Goal: Information Seeking & Learning: Learn about a topic

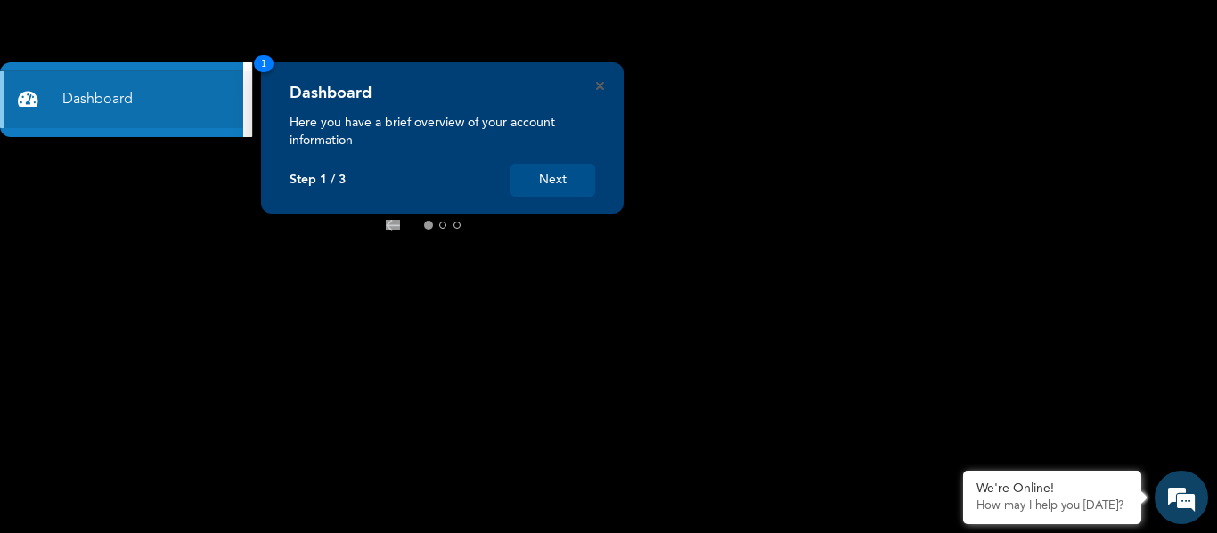
click at [491, 223] on icon at bounding box center [492, 226] width 14 height 12
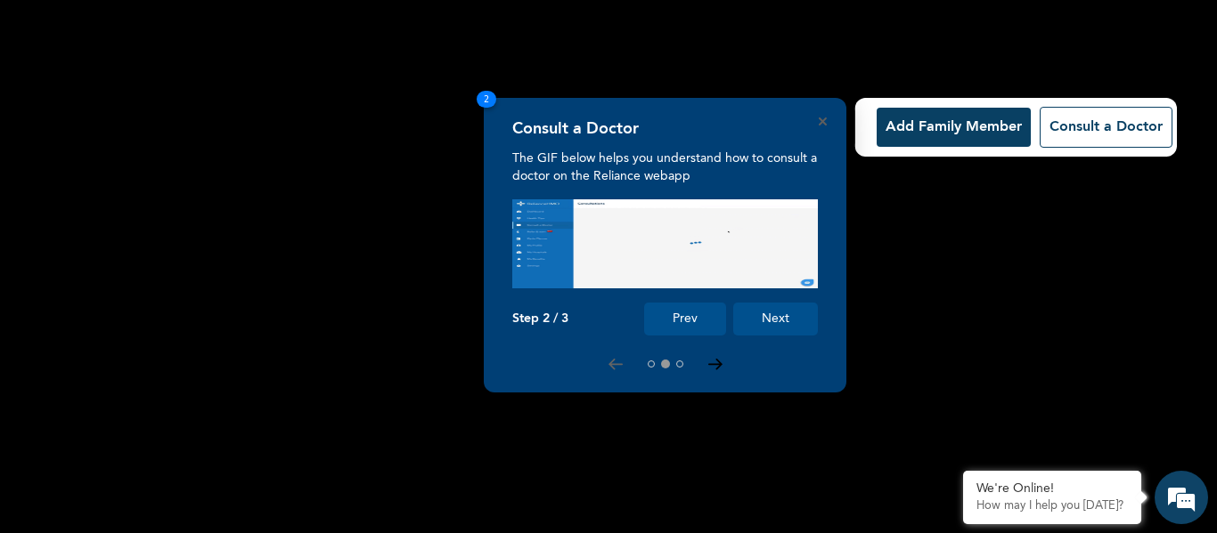
click at [720, 366] on icon at bounding box center [714, 365] width 12 height 10
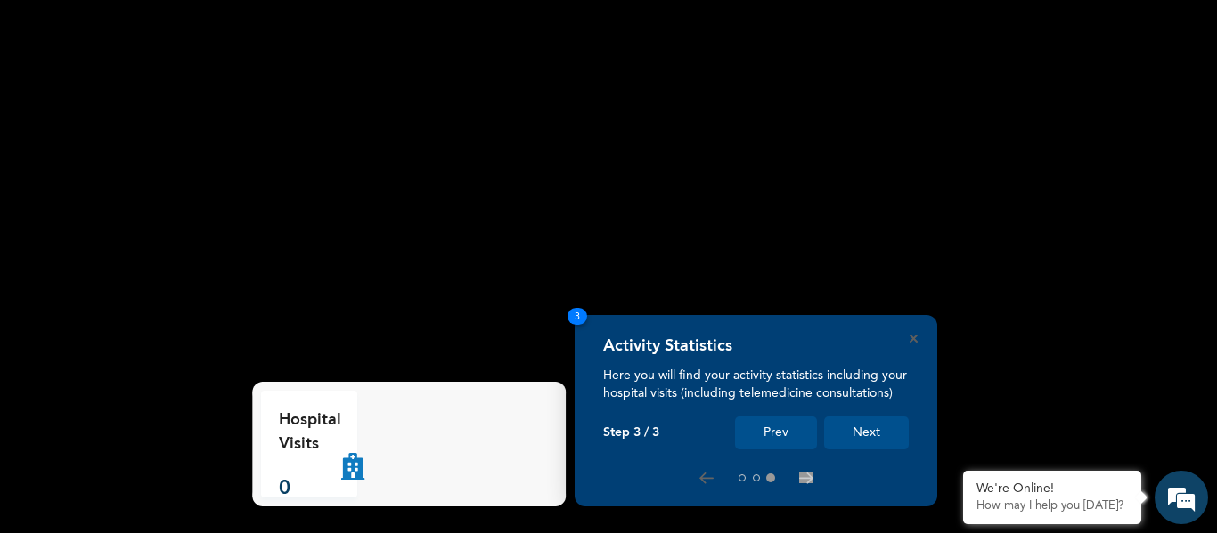
click at [875, 429] on button "Next" at bounding box center [866, 433] width 85 height 33
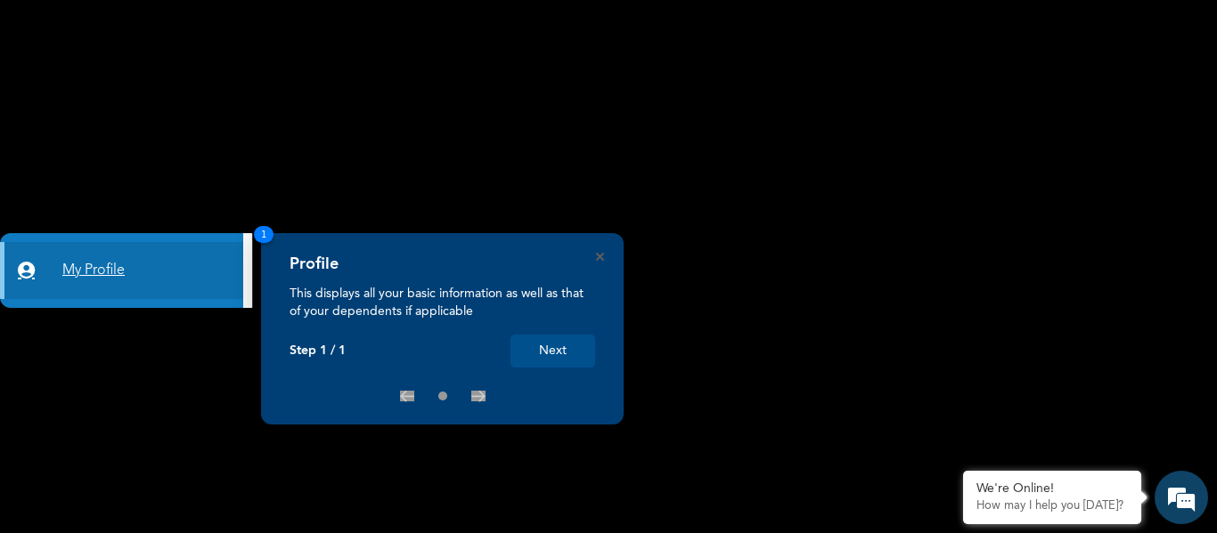
click at [93, 275] on link "My Profile" at bounding box center [121, 270] width 243 height 57
click at [564, 357] on button "Next" at bounding box center [552, 351] width 85 height 33
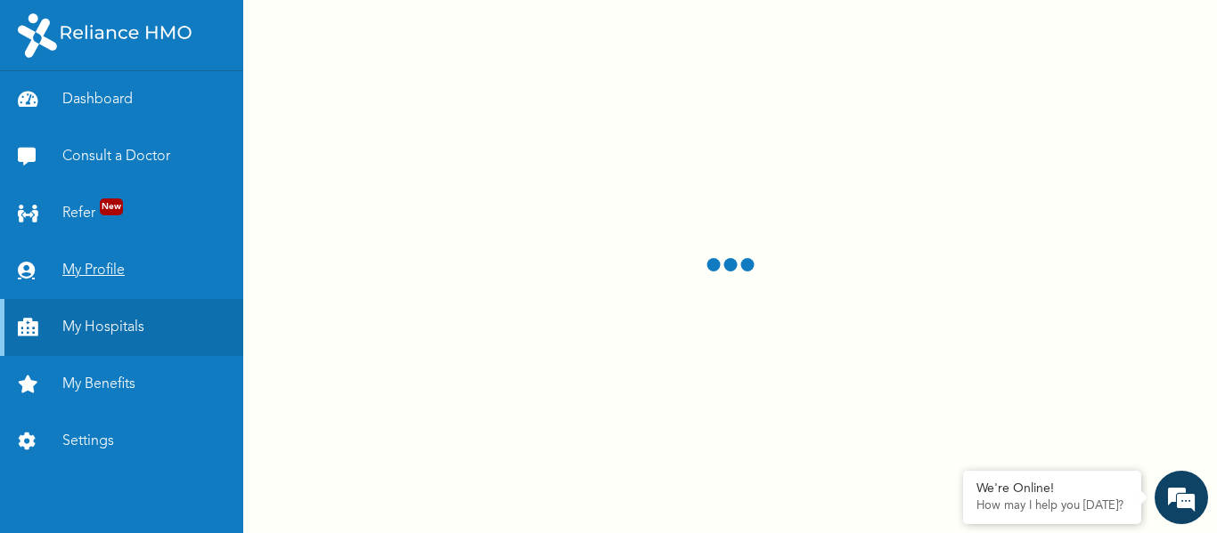
click at [102, 272] on link "My Profile" at bounding box center [121, 270] width 243 height 57
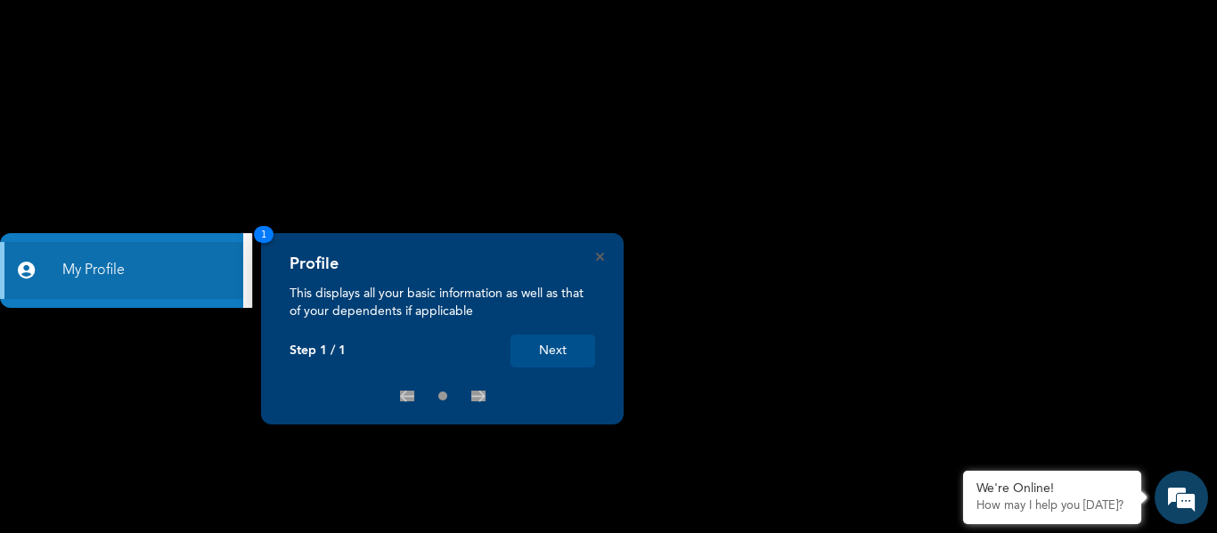
click at [559, 346] on button "Next" at bounding box center [552, 351] width 85 height 33
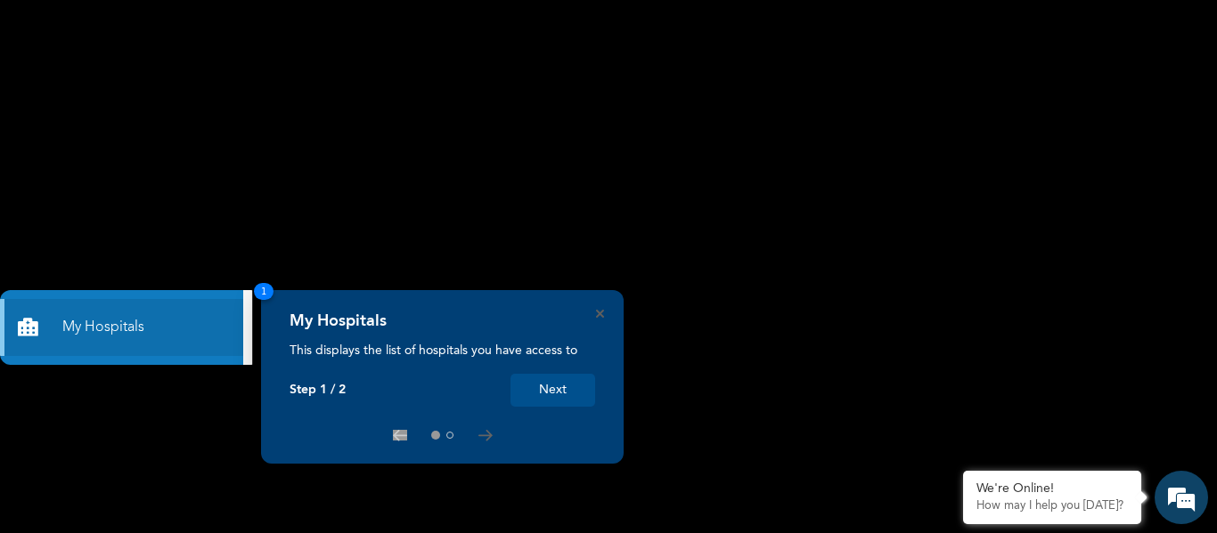
click at [556, 387] on button "Next" at bounding box center [552, 390] width 85 height 33
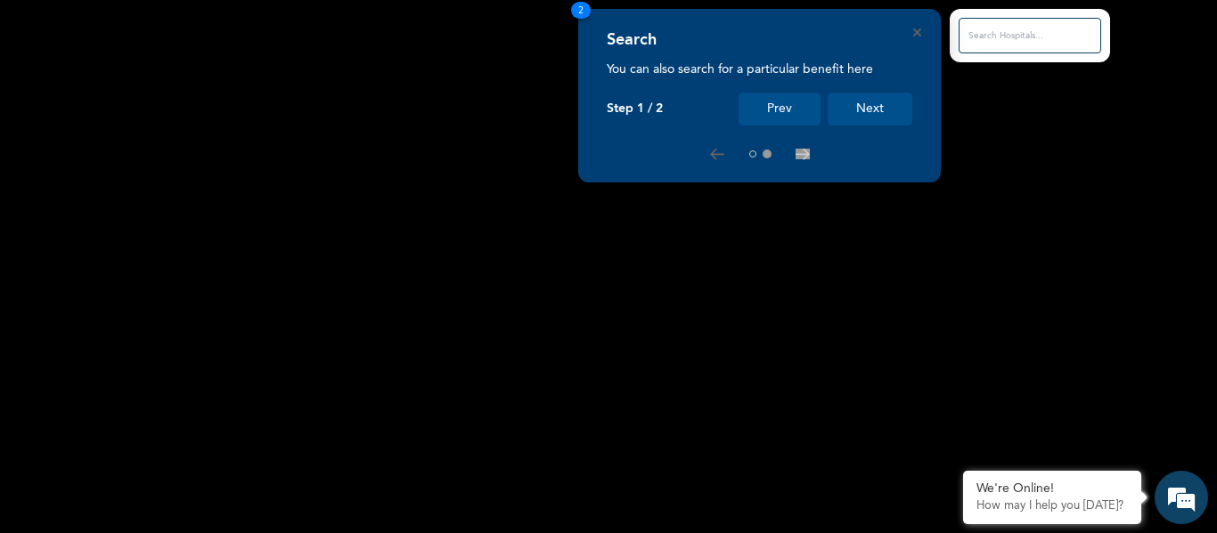
click at [876, 112] on button "Next" at bounding box center [869, 109] width 85 height 33
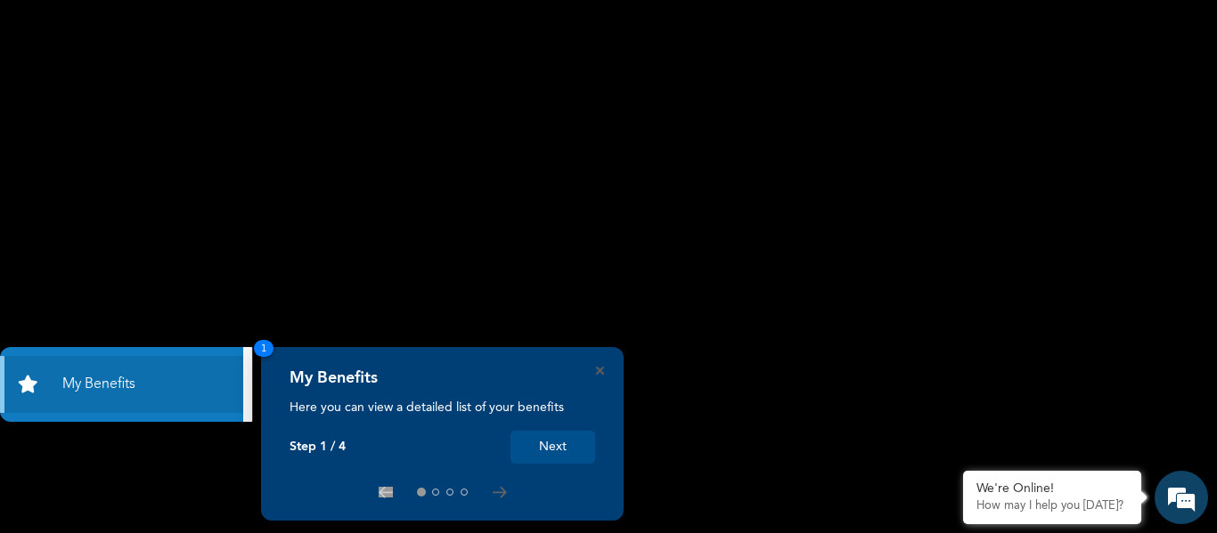
click at [563, 445] on button "Next" at bounding box center [552, 447] width 85 height 33
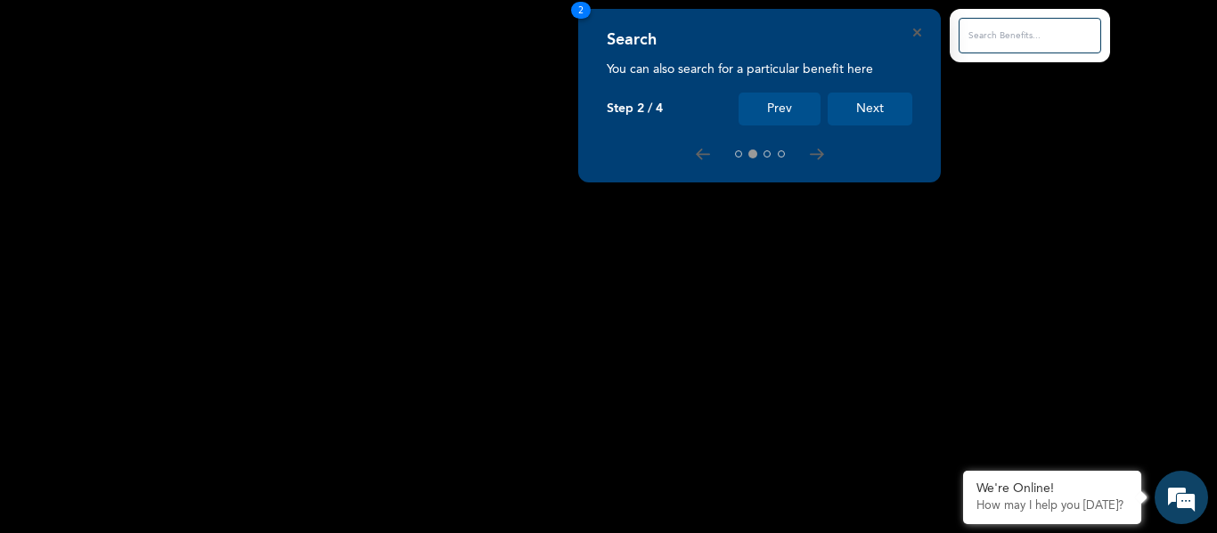
click at [872, 112] on button "Next" at bounding box center [869, 109] width 85 height 33
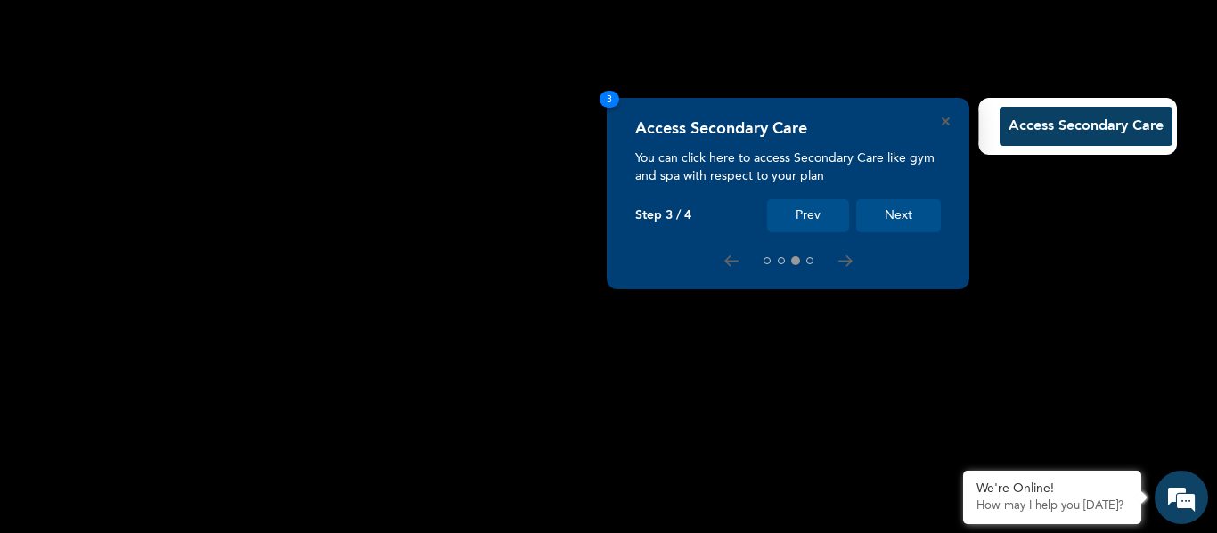
click at [897, 213] on button "Next" at bounding box center [898, 215] width 85 height 33
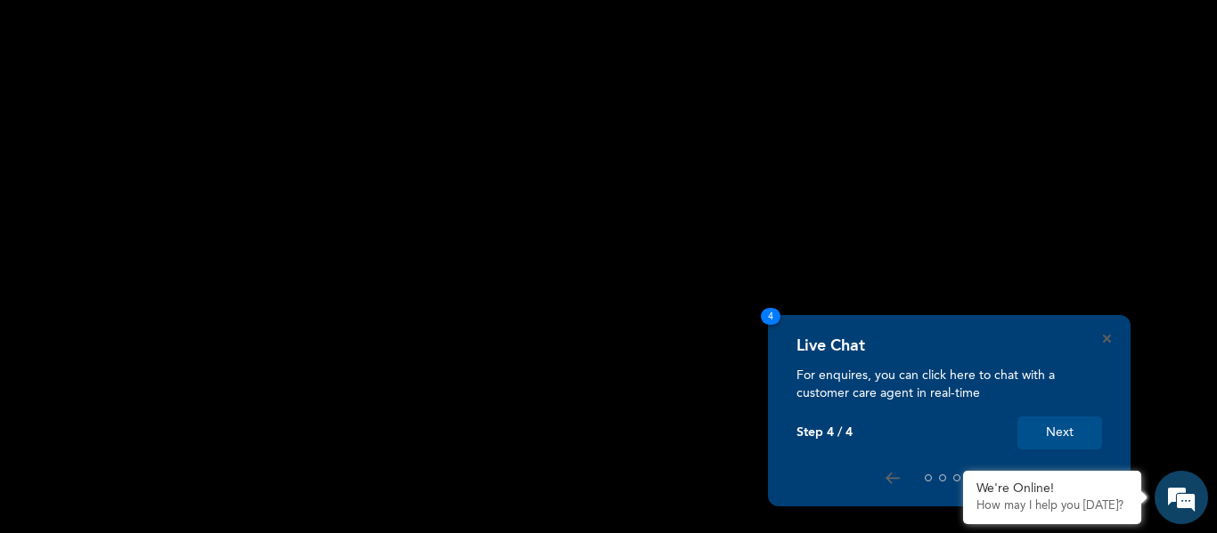
click at [1080, 437] on button "Next" at bounding box center [1059, 433] width 85 height 33
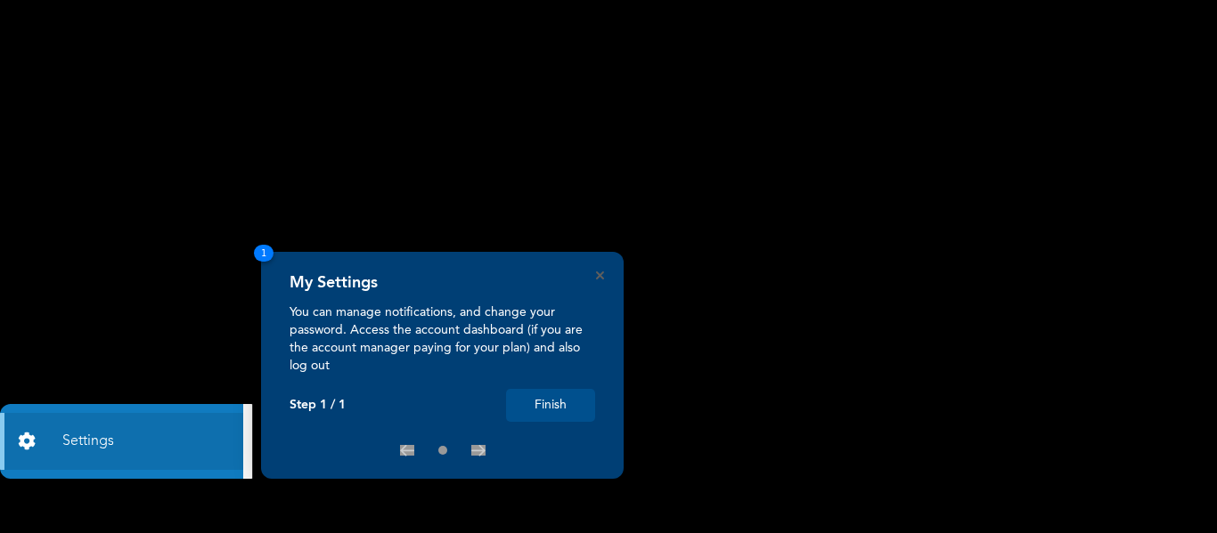
click at [550, 404] on button "Finish" at bounding box center [550, 405] width 89 height 33
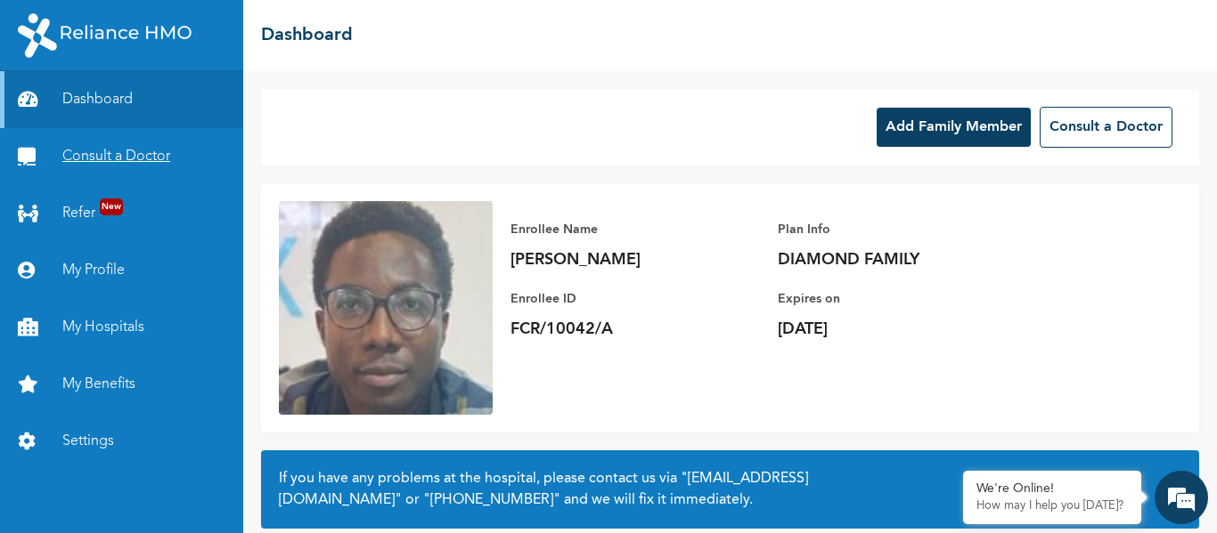
click at [129, 156] on link "Consult a Doctor" at bounding box center [121, 156] width 243 height 57
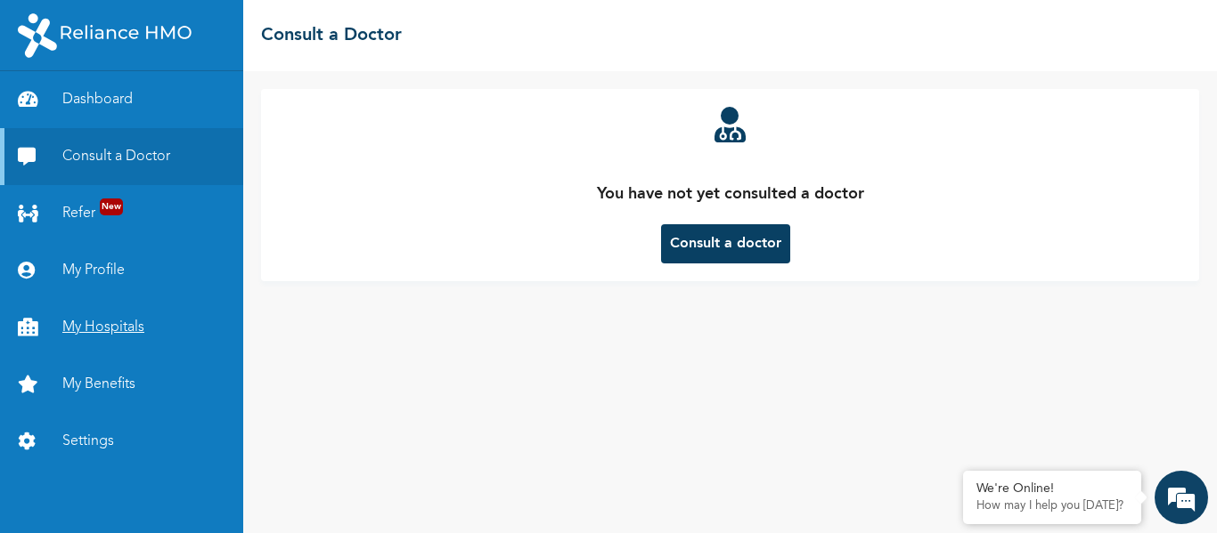
click at [108, 328] on link "My Hospitals" at bounding box center [121, 327] width 243 height 57
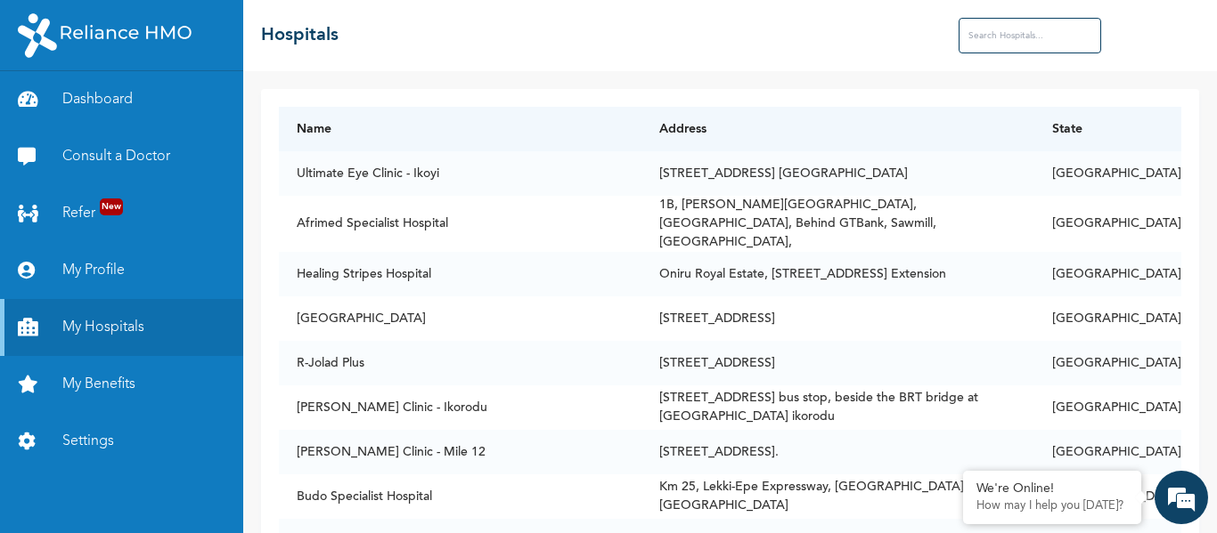
click at [987, 32] on input "text" at bounding box center [1029, 36] width 142 height 36
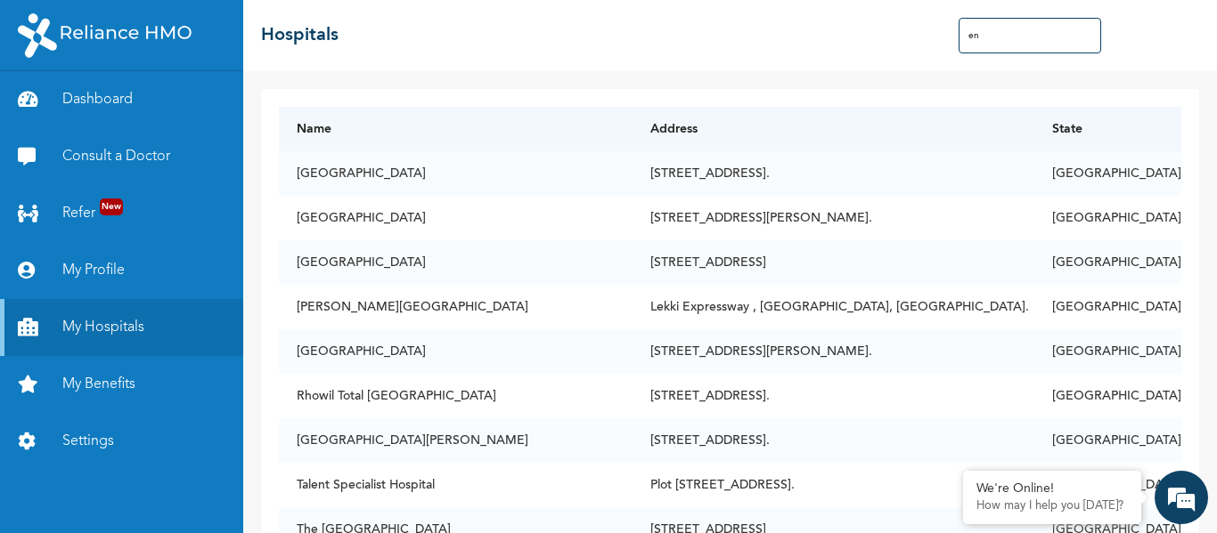
type input "e"
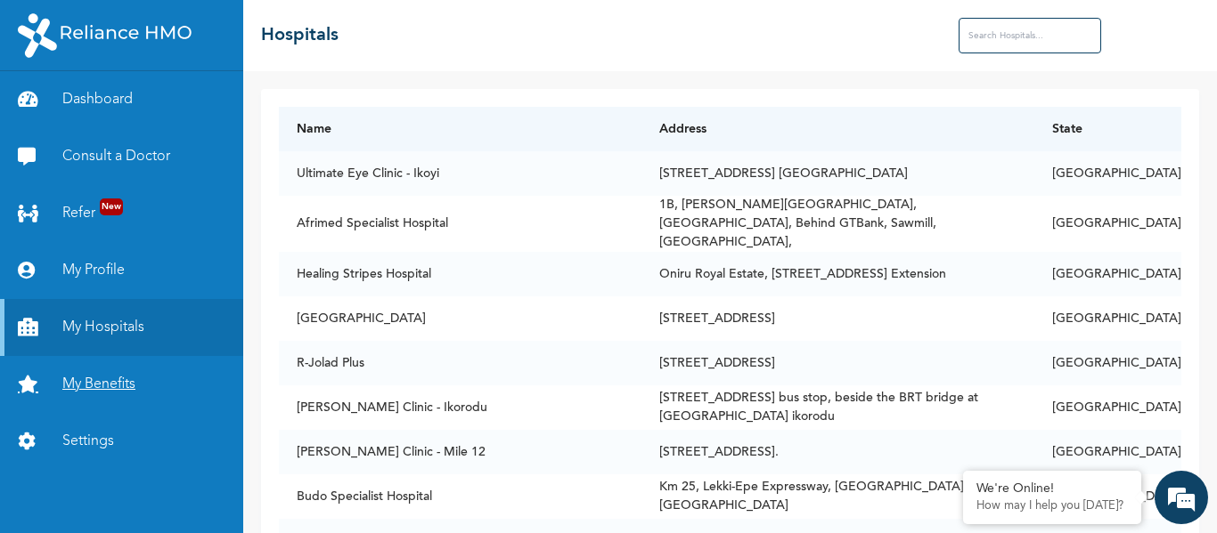
click at [113, 391] on link "My Benefits" at bounding box center [121, 384] width 243 height 57
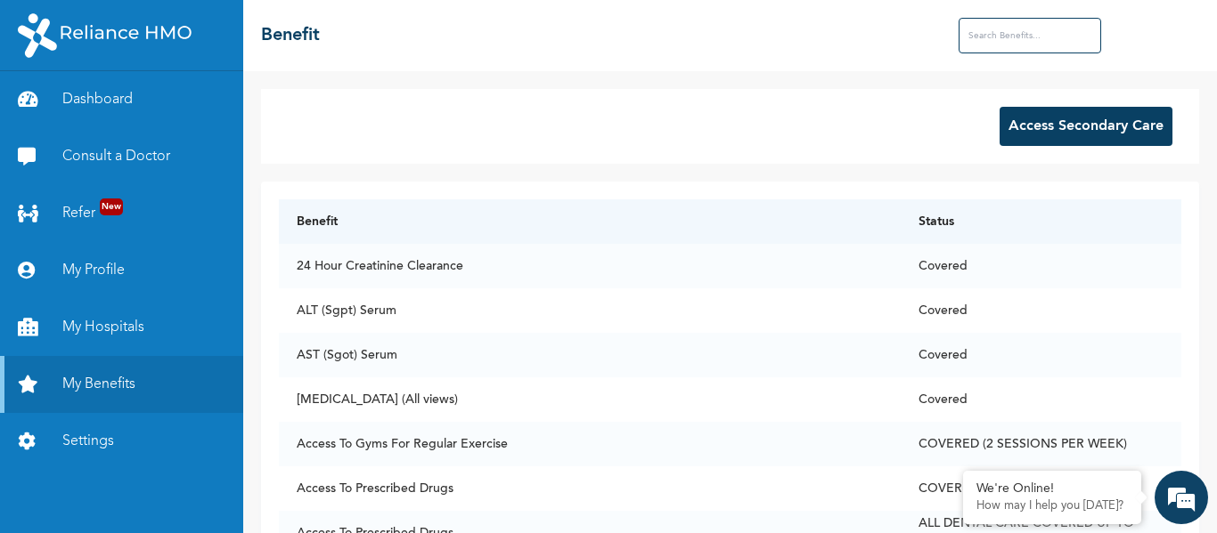
click at [997, 37] on input "text" at bounding box center [1029, 36] width 142 height 36
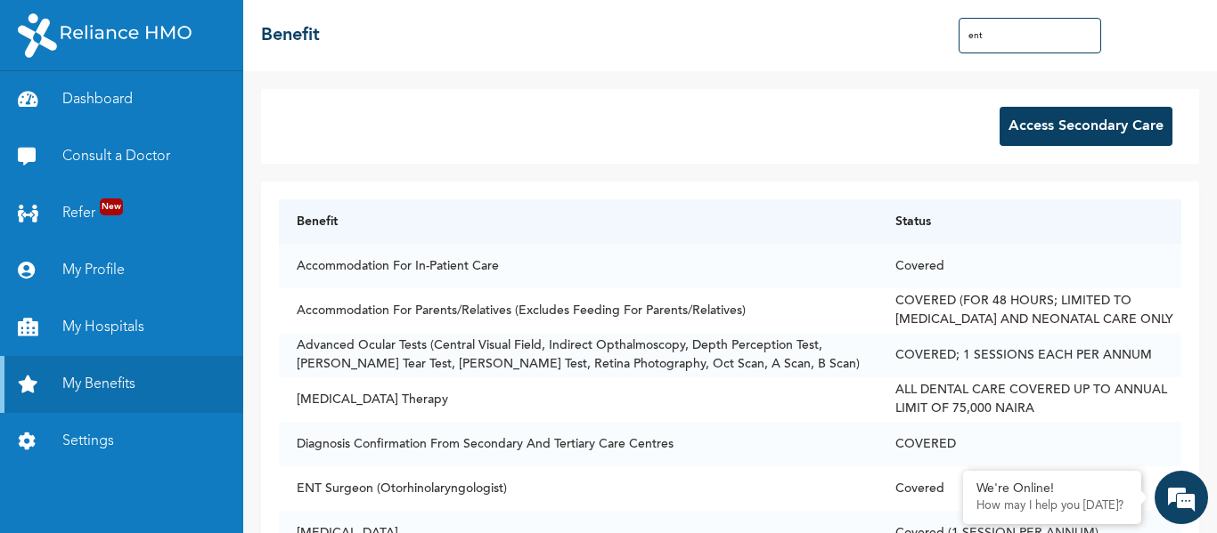
type input "ent"
click at [1065, 126] on button "Access Secondary Care" at bounding box center [1085, 126] width 173 height 39
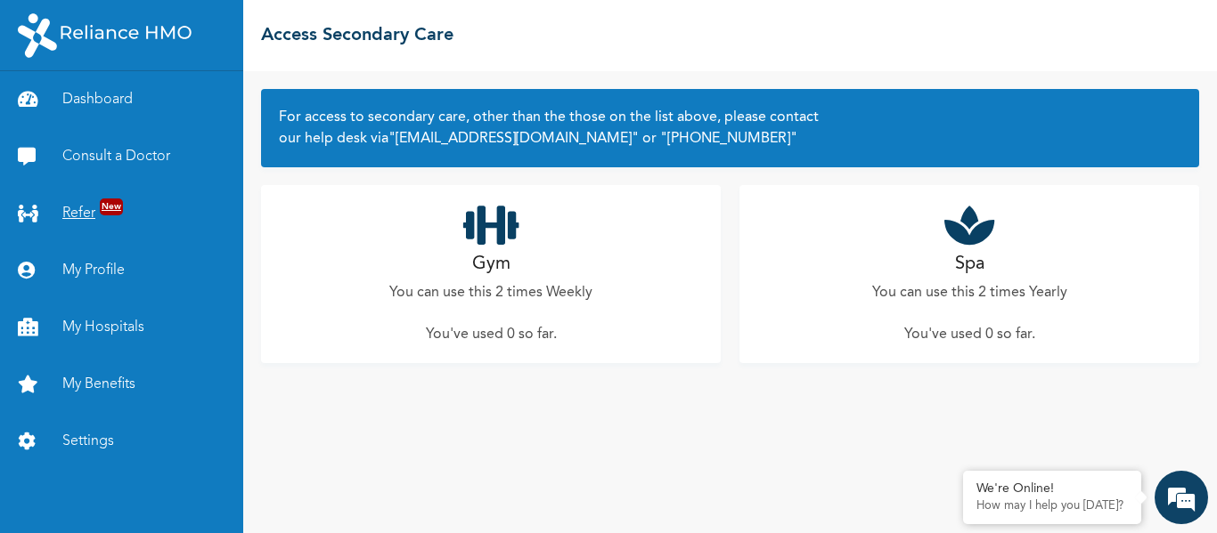
click at [77, 212] on link "Refer New" at bounding box center [121, 213] width 243 height 57
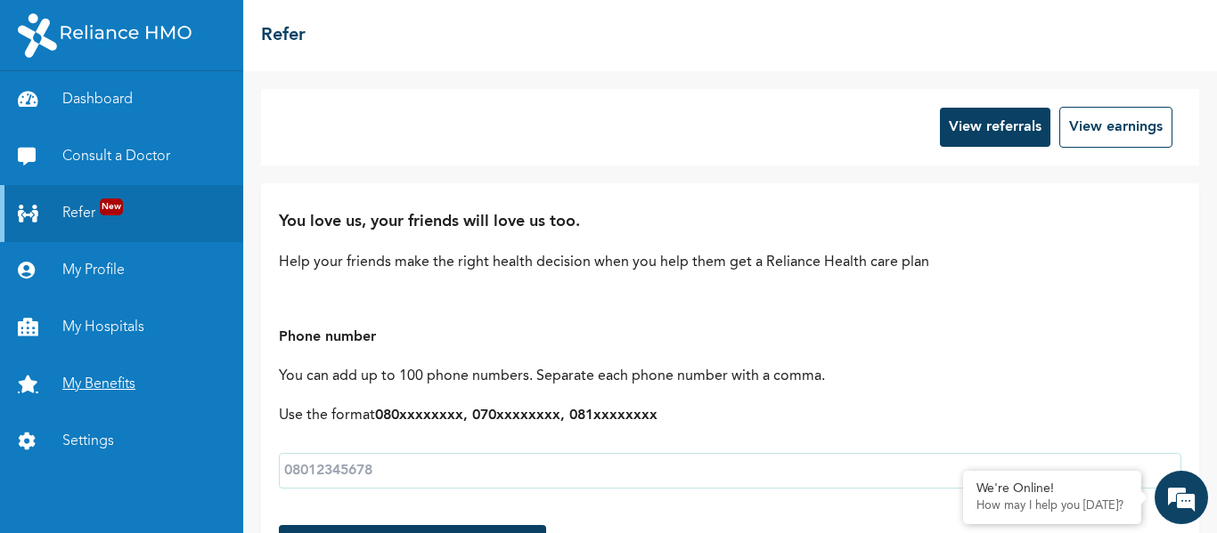
click at [97, 381] on link "My Benefits" at bounding box center [121, 384] width 243 height 57
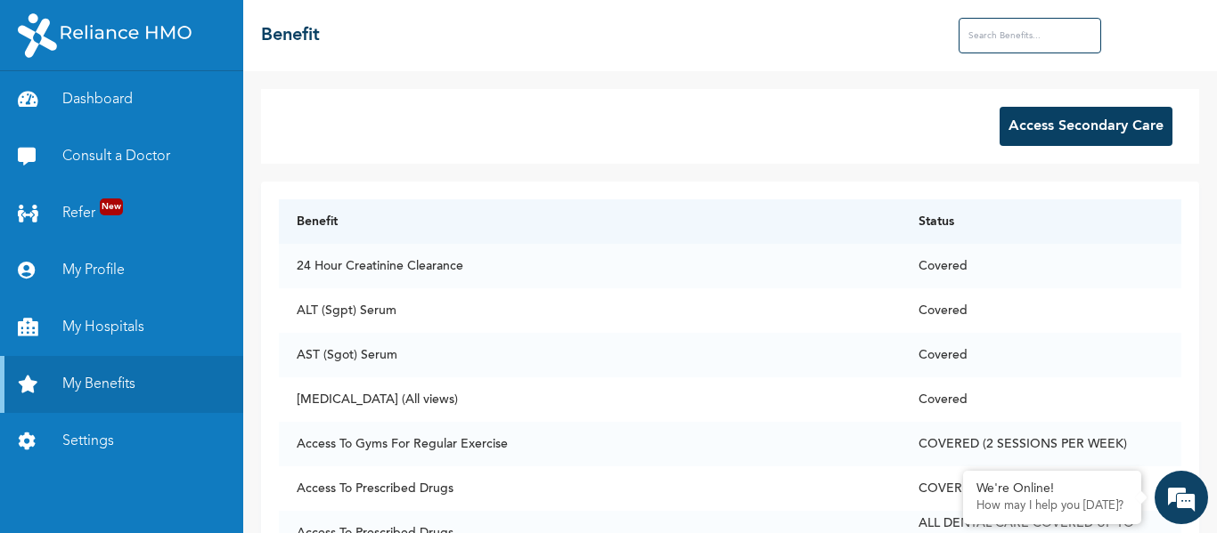
click at [1025, 29] on input "text" at bounding box center [1029, 36] width 142 height 36
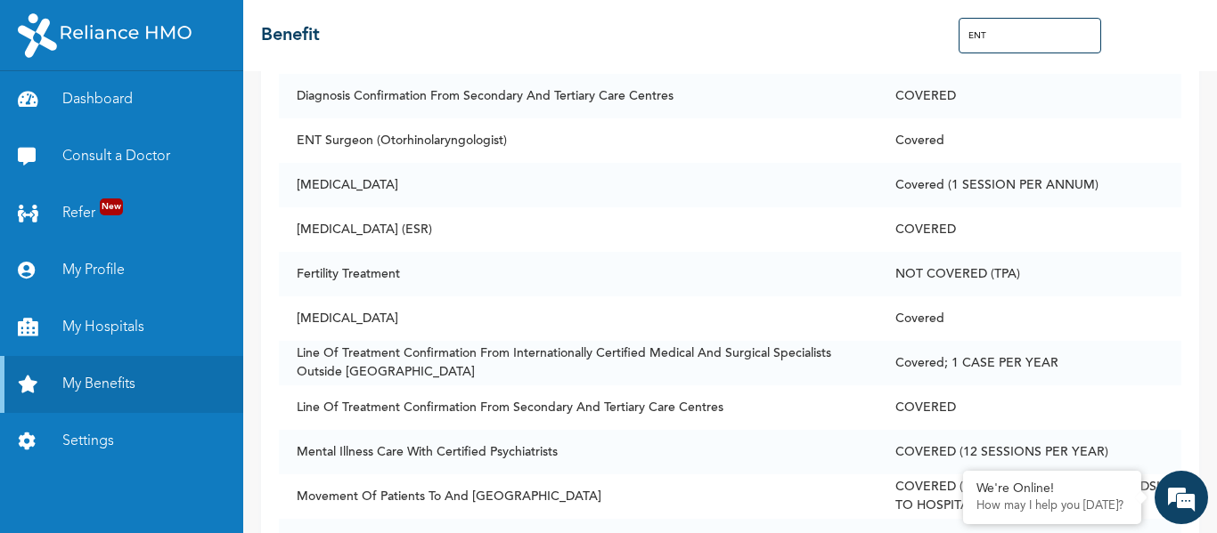
scroll to position [328, 0]
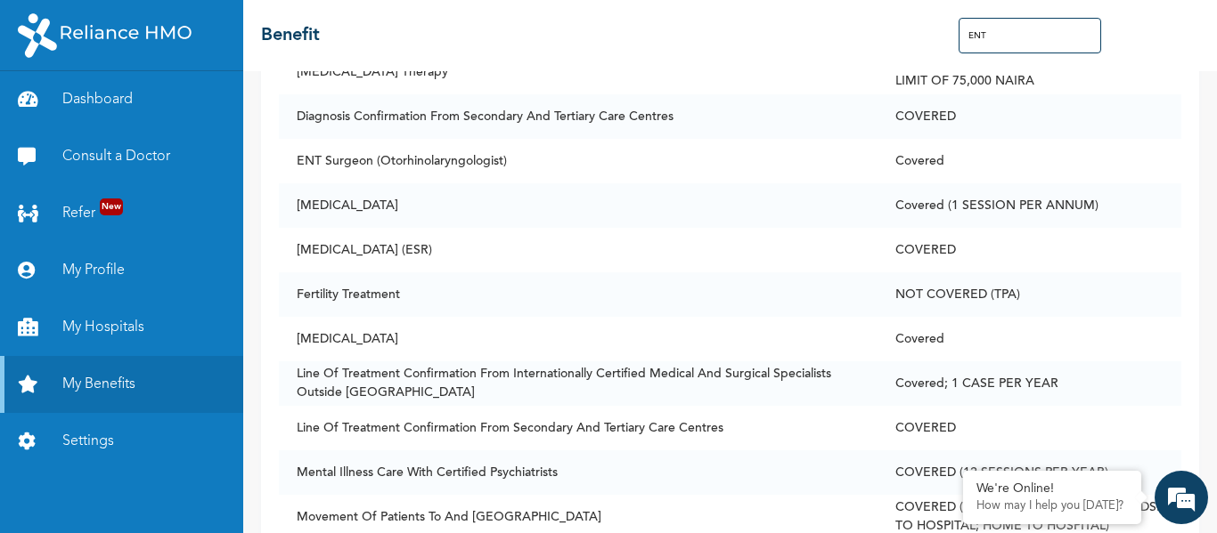
type input "ENT"
drag, startPoint x: 1185, startPoint y: 229, endPoint x: 1184, endPoint y: 211, distance: 17.9
click at [1184, 211] on div "Access Secondary Care Benefit Status Accommodation For In-Patient Care Covered …" at bounding box center [729, 302] width 973 height 462
click at [364, 155] on td "ENT Surgeon (Otorhinolaryngologist)" at bounding box center [578, 161] width 598 height 45
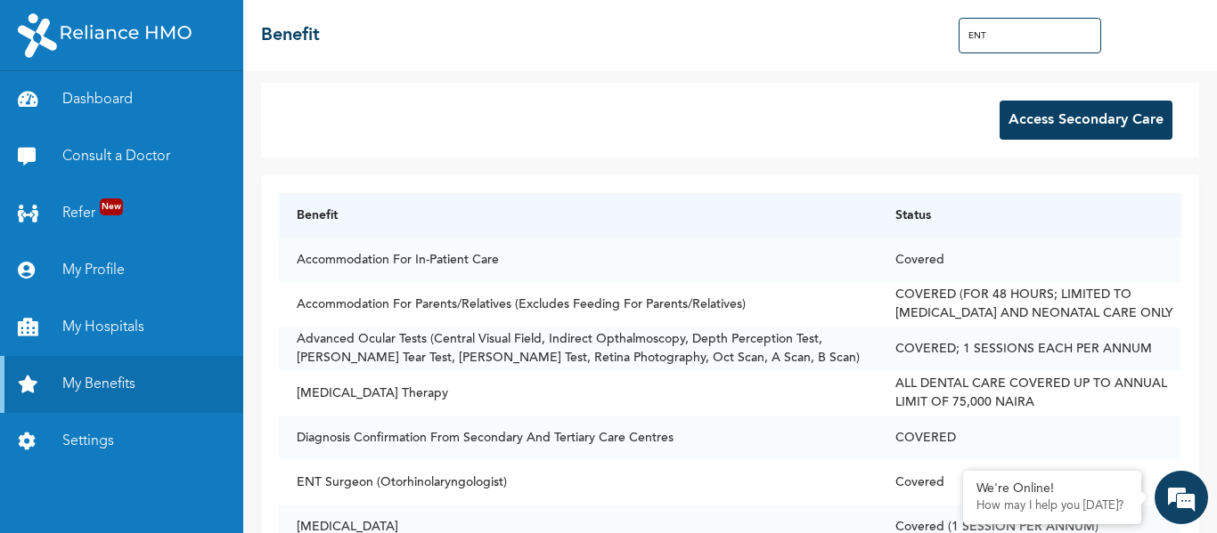
scroll to position [0, 0]
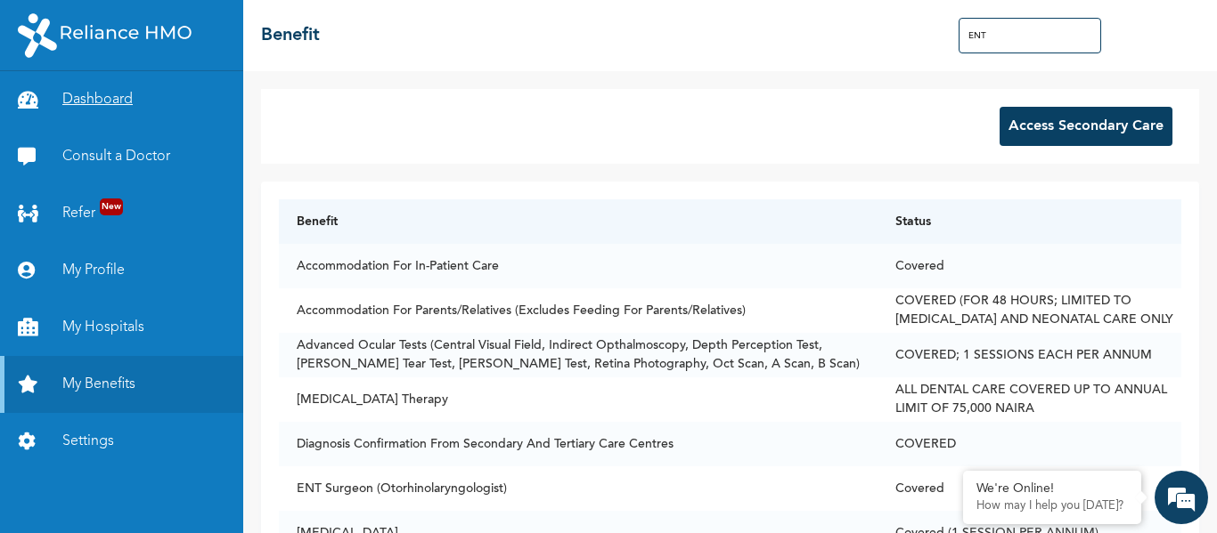
click at [94, 99] on link "Dashboard" at bounding box center [121, 99] width 243 height 57
